Goal: Task Accomplishment & Management: Manage account settings

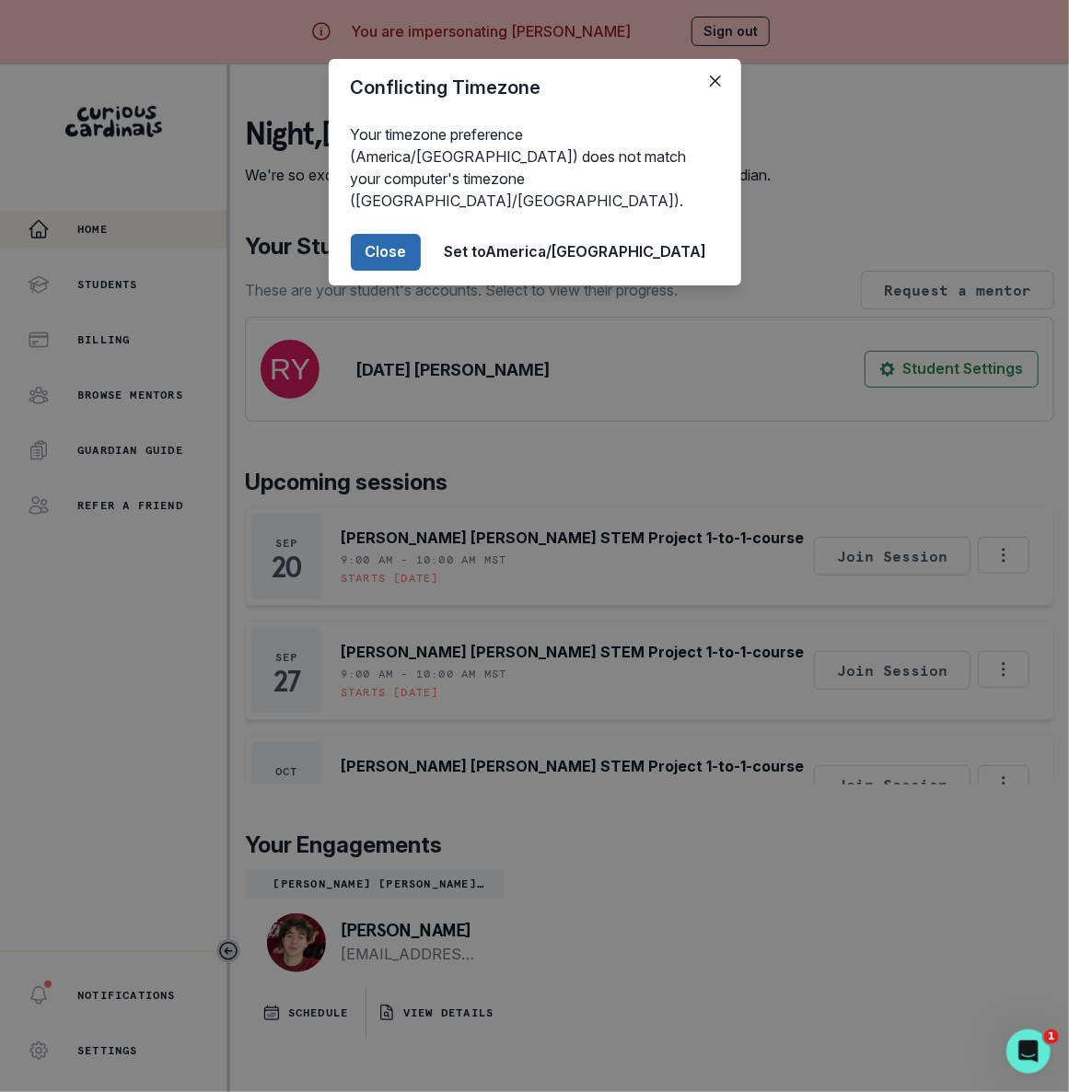
click at [421, 234] on button "Close" at bounding box center [386, 252] width 70 height 37
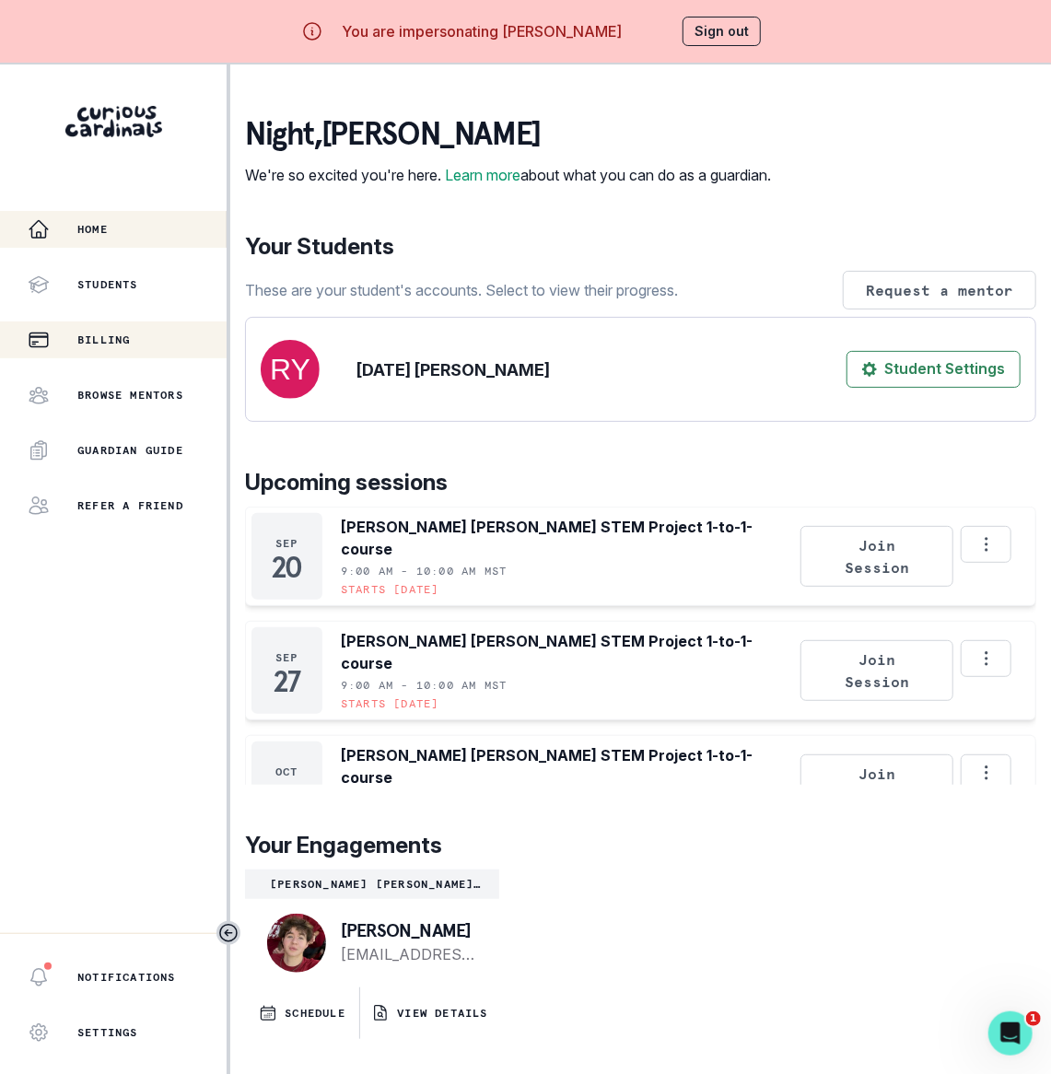
click at [100, 335] on p "Billing" at bounding box center [103, 339] width 52 height 15
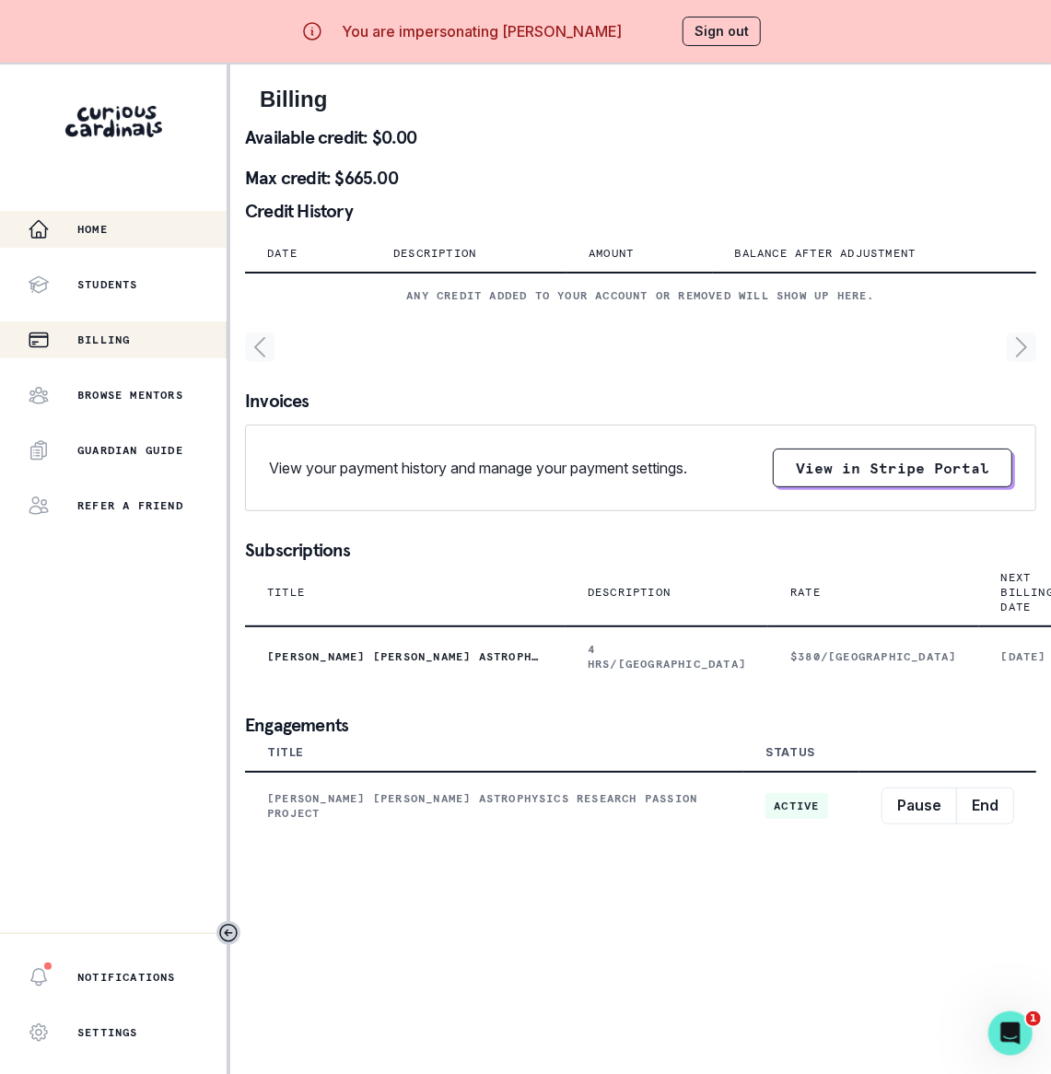
click at [88, 225] on p "Home" at bounding box center [92, 229] width 30 height 15
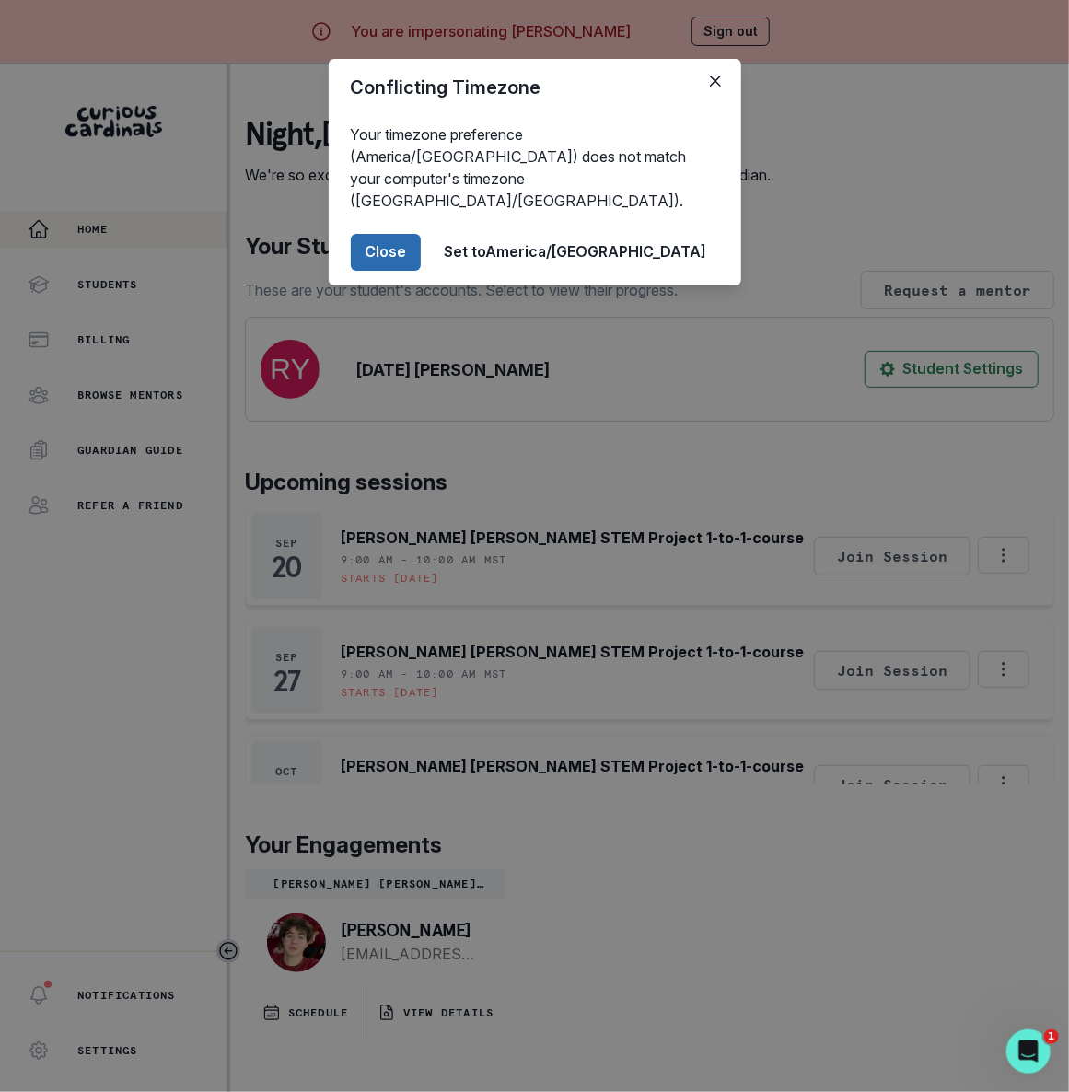
click at [421, 234] on button "Close" at bounding box center [386, 252] width 70 height 37
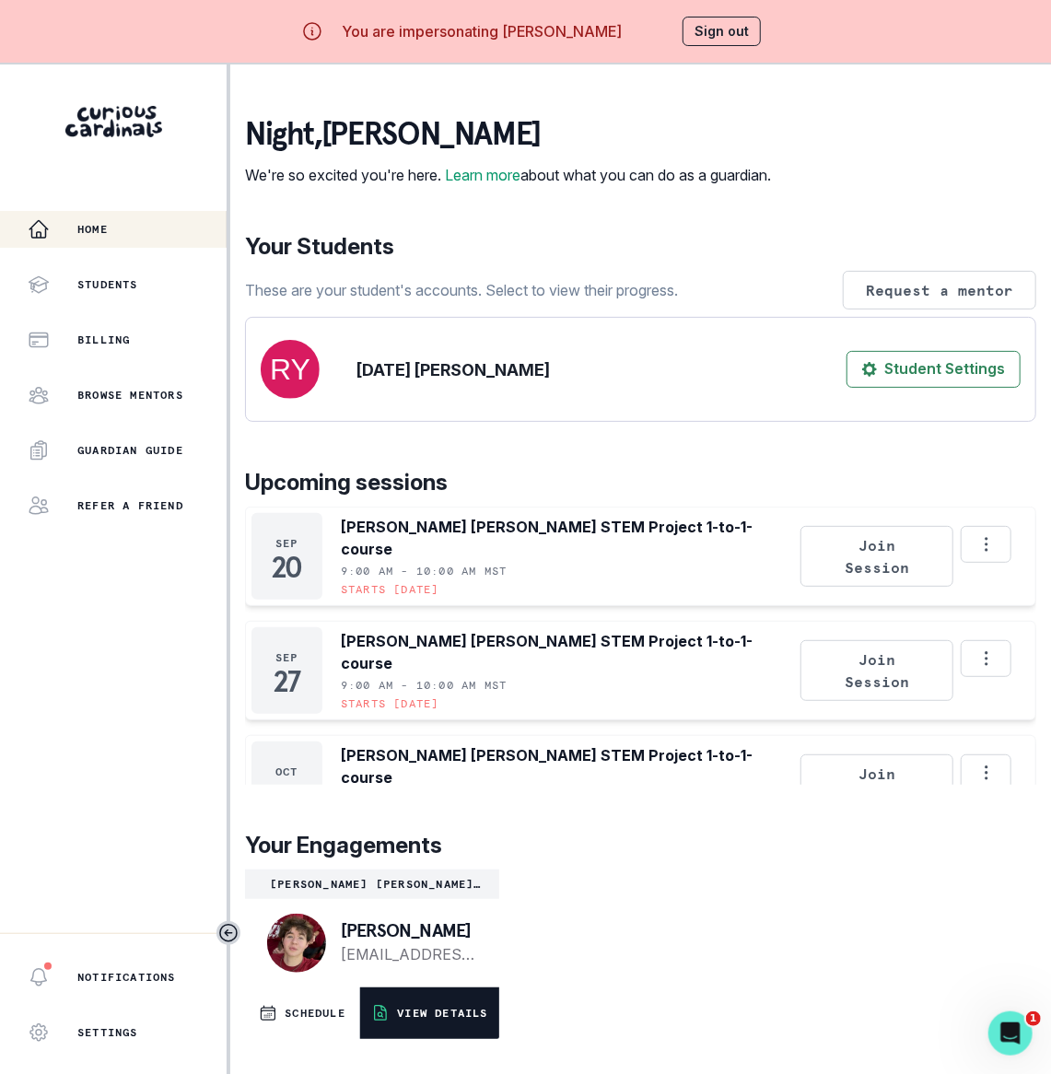
click at [483, 1020] on p "VIEW DETAILS" at bounding box center [442, 1013] width 90 height 15
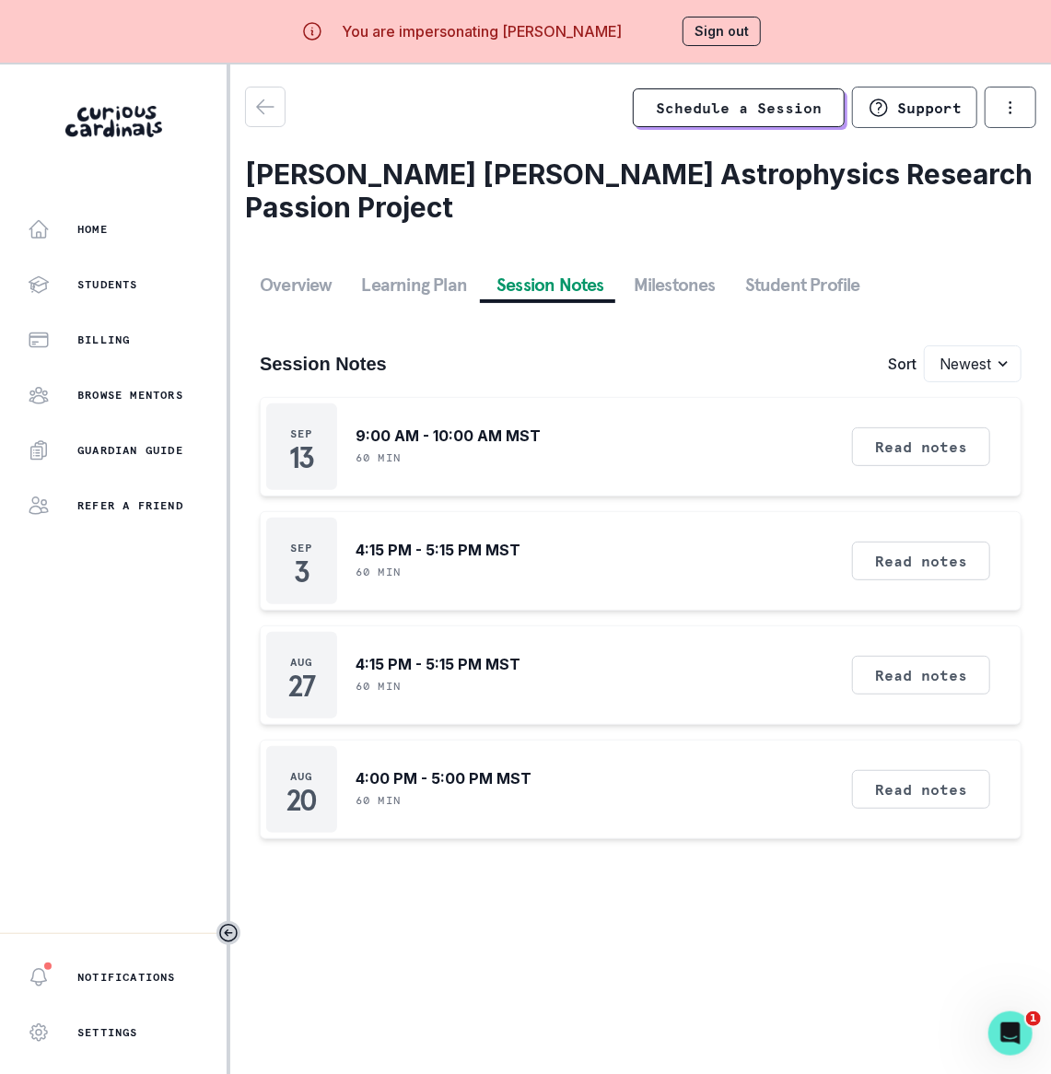
click at [569, 285] on button "Session Notes" at bounding box center [550, 284] width 137 height 33
click at [726, 30] on button "Sign out" at bounding box center [721, 31] width 78 height 29
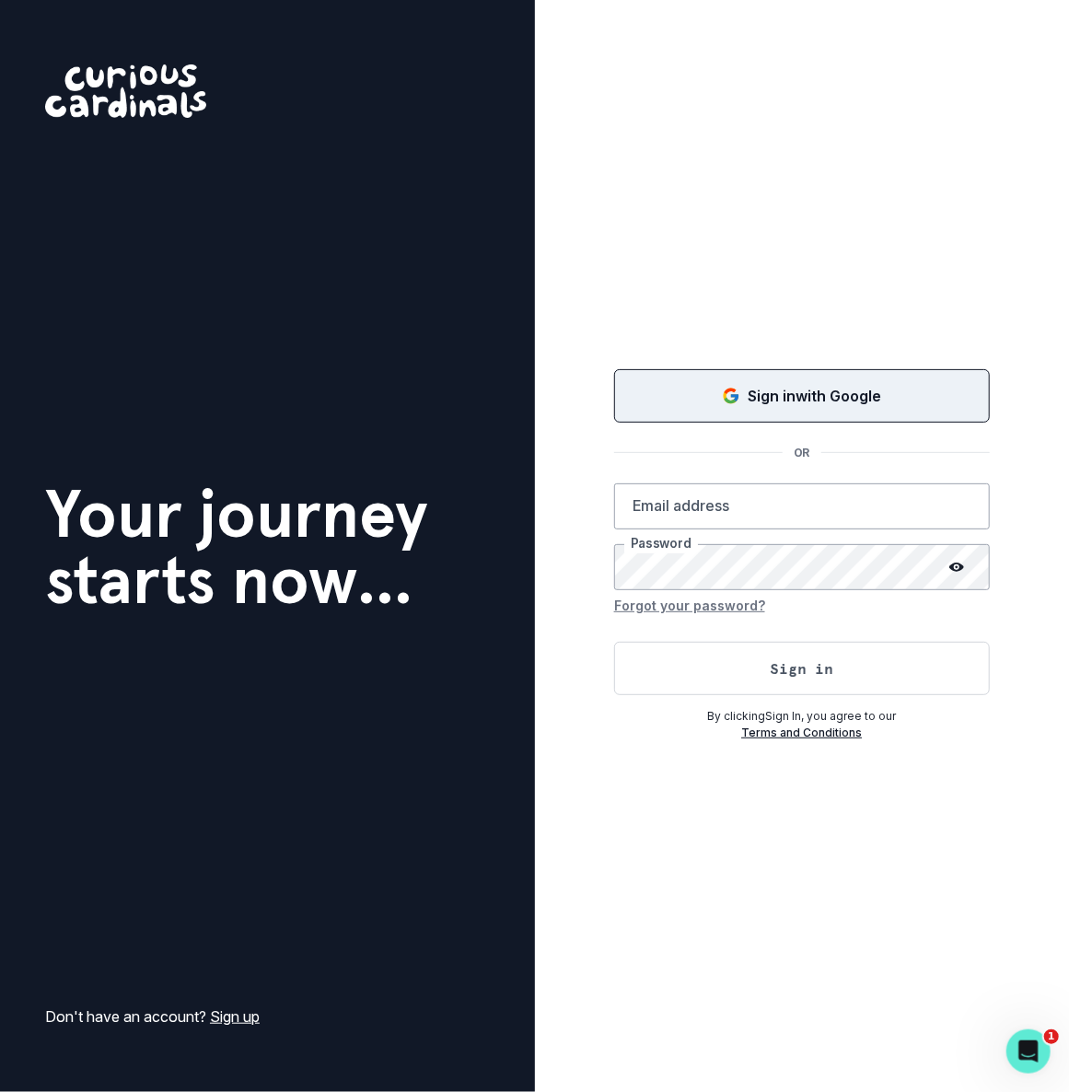
click at [831, 389] on p "Sign in with Google" at bounding box center [815, 396] width 134 height 22
